Goal: Communication & Community: Share content

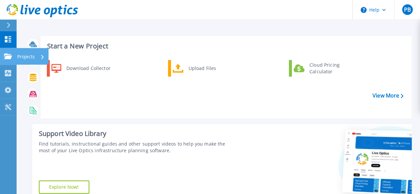
click at [5, 54] on icon at bounding box center [8, 57] width 8 height 6
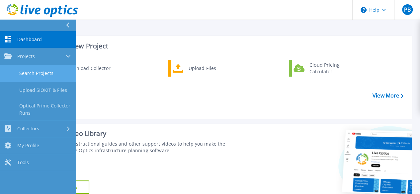
click at [41, 75] on link "Search Projects" at bounding box center [38, 73] width 76 height 17
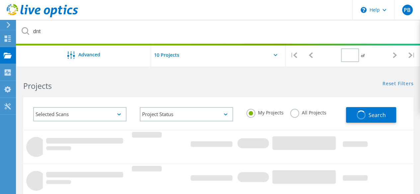
type input "1"
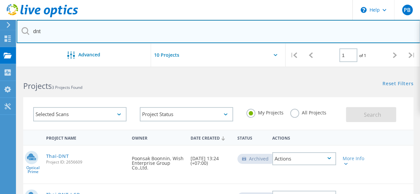
click at [47, 34] on input "dnt" at bounding box center [219, 31] width 404 height 23
type input "dai-ichi"
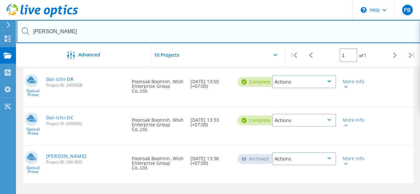
scroll to position [68, 0]
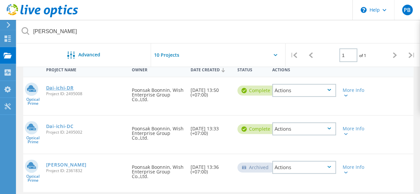
click at [68, 87] on link "Dai-ichi-DR" at bounding box center [60, 88] width 28 height 5
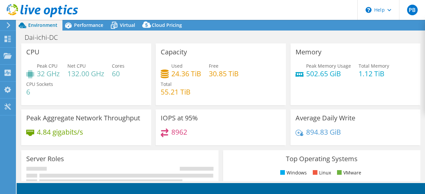
select select "USD"
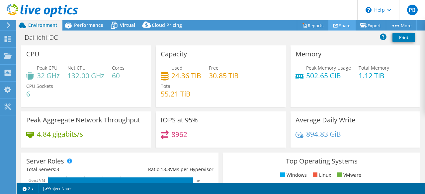
click at [345, 27] on link "Share" at bounding box center [342, 25] width 27 height 10
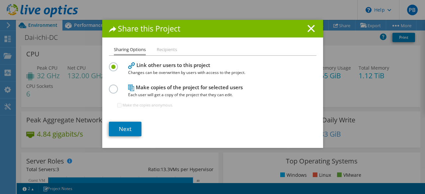
click at [163, 50] on li "Recipients" at bounding box center [167, 50] width 20 height 8
click at [131, 128] on link "Next" at bounding box center [125, 129] width 33 height 15
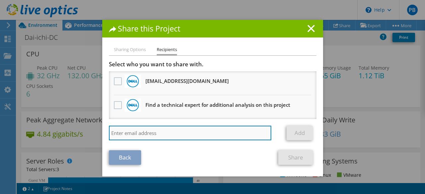
click at [168, 131] on input "search" at bounding box center [190, 133] width 163 height 15
paste input "Techapradinan, Suwat <Suwat.Techapradinan@dell.com>"
type input "Techapradinan, Suwat <Suwat.Techapradinan@dell.com"
drag, startPoint x: 164, startPoint y: 134, endPoint x: 92, endPoint y: 129, distance: 71.6
click at [92, 129] on div "Share this Project Sharing Options Recipients Link other users to this project …" at bounding box center [212, 97] width 425 height 155
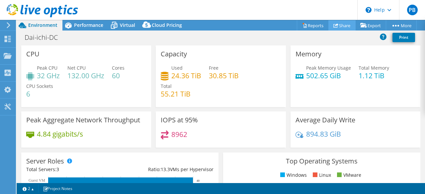
click at [338, 24] on link "Share" at bounding box center [342, 25] width 27 height 10
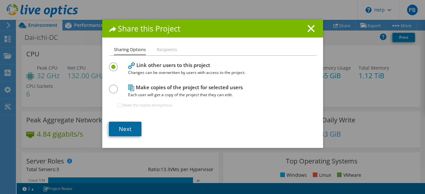
click at [121, 126] on link "Next" at bounding box center [125, 129] width 33 height 15
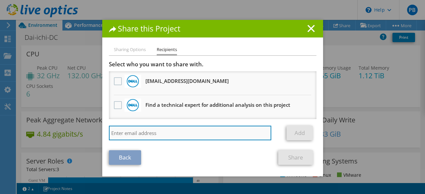
click at [172, 131] on input "search" at bounding box center [190, 133] width 163 height 15
paste input "Techapradinan, Suwat <Suwat.Techapradinan@dell.com>"
type input "Techapradinan, Suwat <Suwat.Techapradinan@dell.com>"
drag, startPoint x: 165, startPoint y: 134, endPoint x: 72, endPoint y: 133, distance: 93.4
click at [72, 133] on div "Share this Project Sharing Options Recipients Link other users to this project …" at bounding box center [212, 97] width 425 height 155
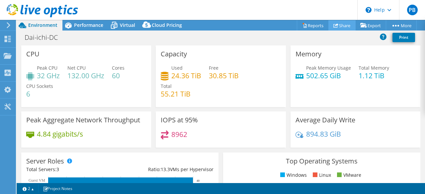
click at [342, 27] on link "Share" at bounding box center [342, 25] width 27 height 10
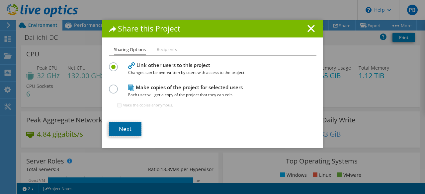
drag, startPoint x: 120, startPoint y: 129, endPoint x: 126, endPoint y: 128, distance: 6.1
click at [120, 129] on link "Next" at bounding box center [125, 129] width 33 height 15
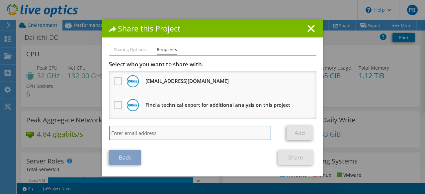
click at [180, 135] on input "search" at bounding box center [190, 133] width 163 height 15
drag, startPoint x: 164, startPoint y: 133, endPoint x: 105, endPoint y: 131, distance: 58.5
click at [105, 131] on div "Sharing Options Recipients Link other users to this project Changes can be over…" at bounding box center [212, 111] width 221 height 131
type input "[EMAIL_ADDRESS][DOMAIN_NAME]"
drag, startPoint x: 192, startPoint y: 135, endPoint x: 66, endPoint y: 129, distance: 126.5
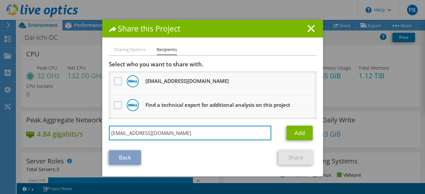
click at [64, 129] on div "Share this Project Sharing Options Recipients Link other users to this project …" at bounding box center [212, 97] width 425 height 155
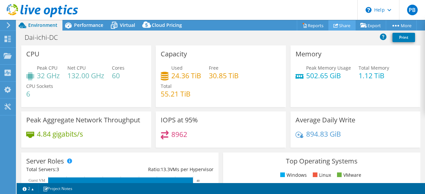
click at [346, 27] on link "Share" at bounding box center [342, 25] width 27 height 10
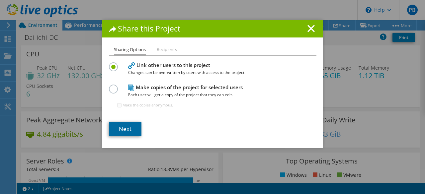
click at [123, 125] on link "Next" at bounding box center [125, 129] width 33 height 15
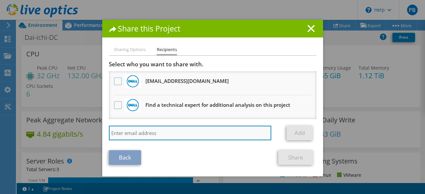
click at [180, 134] on input "search" at bounding box center [190, 133] width 163 height 15
paste input "Techapradinan, Suwat <Suwat.Techapradinan@dell.com>"
type input "Techapradinan, Suwat <Suwat.Techapradinan@dell.com>"
drag, startPoint x: 166, startPoint y: 132, endPoint x: 240, endPoint y: 133, distance: 74.5
click at [240, 133] on input "Techapradinan, Suwat <Suwat.Techapradinan@dell.com>" at bounding box center [190, 133] width 163 height 15
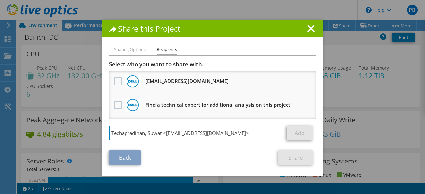
drag, startPoint x: 246, startPoint y: 134, endPoint x: 84, endPoint y: 124, distance: 161.8
click at [84, 124] on div "Share this Project Sharing Options Recipients Link other users to this project …" at bounding box center [212, 97] width 425 height 155
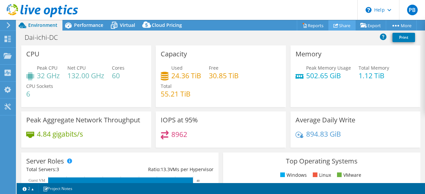
click at [343, 28] on link "Share" at bounding box center [342, 25] width 27 height 10
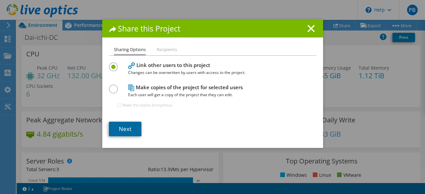
click at [124, 128] on link "Next" at bounding box center [125, 129] width 33 height 15
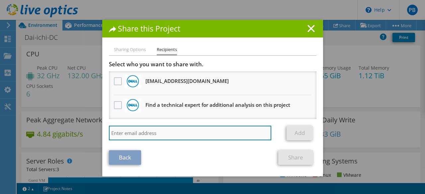
click at [158, 134] on input "search" at bounding box center [190, 133] width 163 height 15
paste input "[EMAIL_ADDRESS][DOMAIN_NAME]"
type input "[EMAIL_ADDRESS][DOMAIN_NAME]"
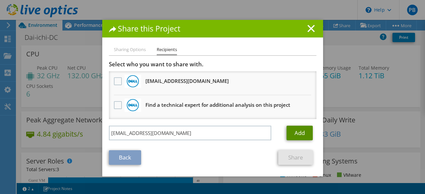
click at [295, 132] on link "Add" at bounding box center [300, 133] width 26 height 15
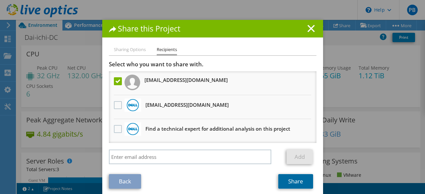
drag, startPoint x: 288, startPoint y: 179, endPoint x: 280, endPoint y: 174, distance: 9.7
click at [288, 179] on link "Share" at bounding box center [296, 182] width 35 height 15
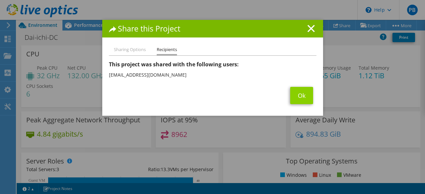
click at [288, 90] on span "Ok" at bounding box center [302, 95] width 30 height 17
click at [292, 92] on link "Ok" at bounding box center [302, 95] width 23 height 17
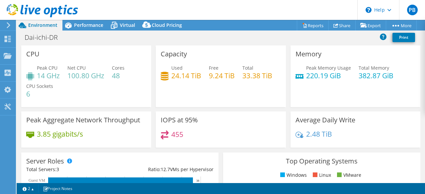
select select "USD"
click at [337, 25] on link "Share" at bounding box center [342, 25] width 27 height 10
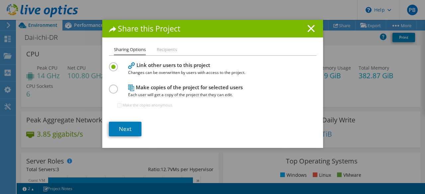
click at [170, 48] on li "Recipients" at bounding box center [167, 50] width 20 height 8
click at [126, 129] on link "Next" at bounding box center [125, 129] width 33 height 15
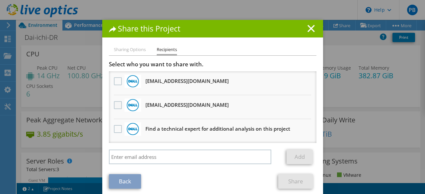
click at [115, 107] on label at bounding box center [119, 105] width 10 height 8
click at [0, 0] on input "checkbox" at bounding box center [0, 0] width 0 height 0
click at [287, 182] on link "Share" at bounding box center [296, 182] width 35 height 15
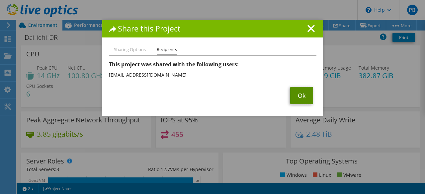
click at [305, 94] on link "Ok" at bounding box center [302, 95] width 23 height 17
